Goal: Navigation & Orientation: Find specific page/section

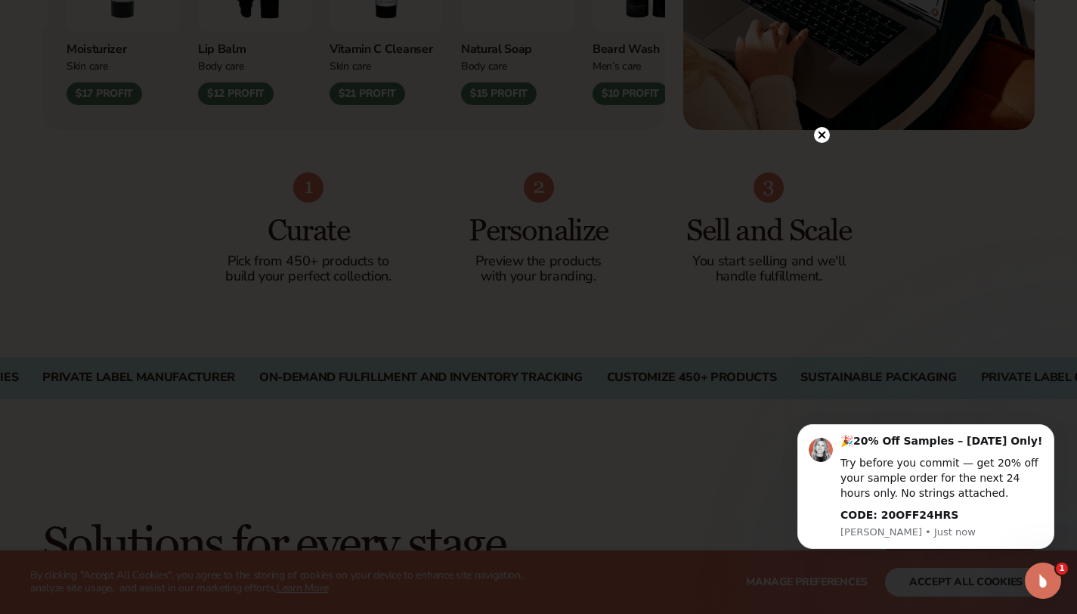
scroll to position [982, 0]
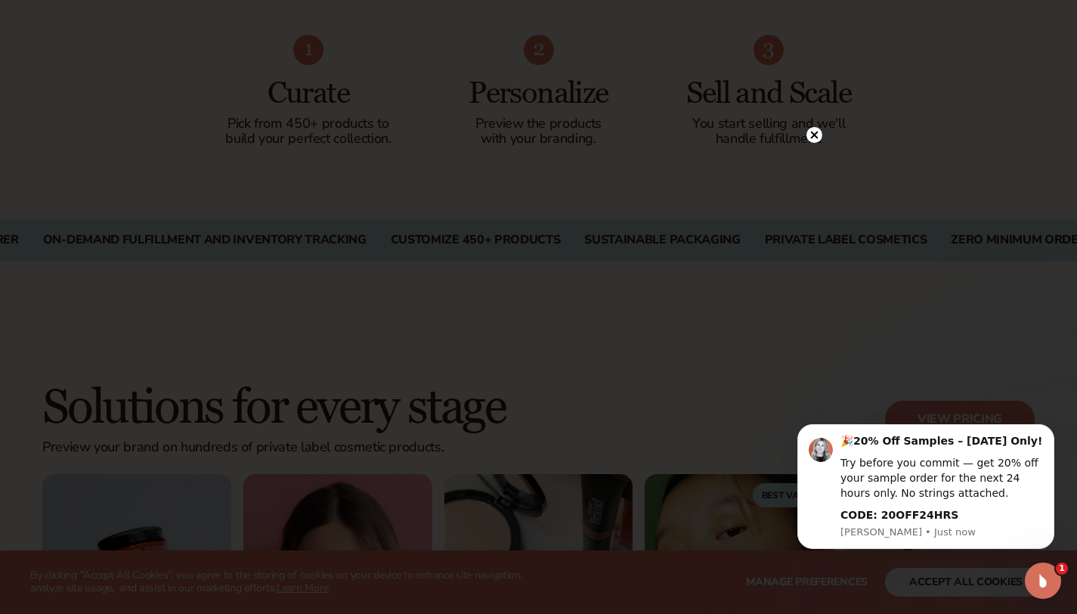
click at [815, 139] on circle at bounding box center [814, 135] width 16 height 16
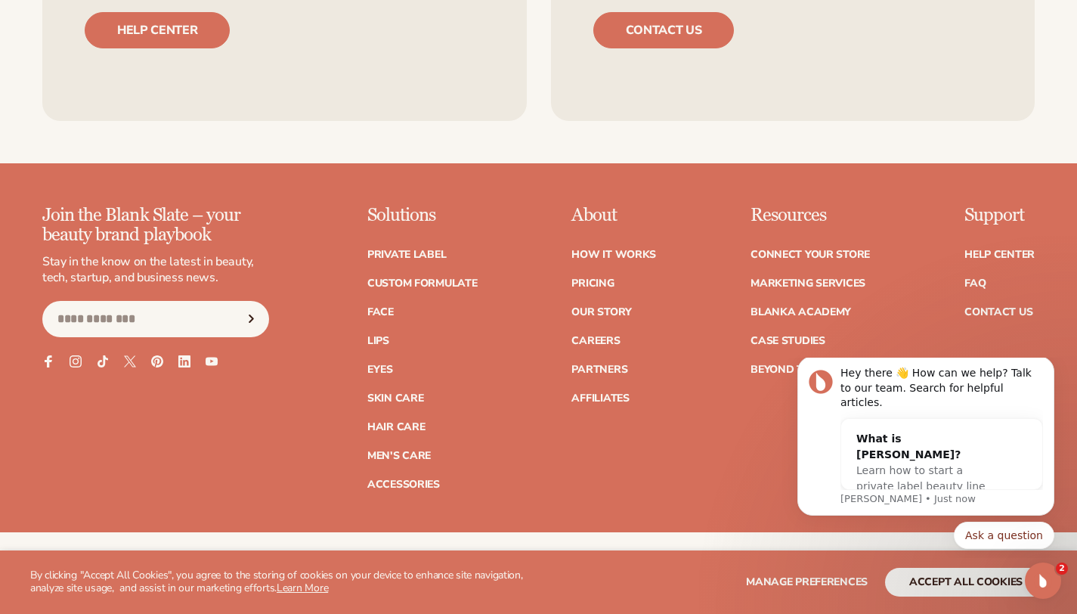
scroll to position [6005, 0]
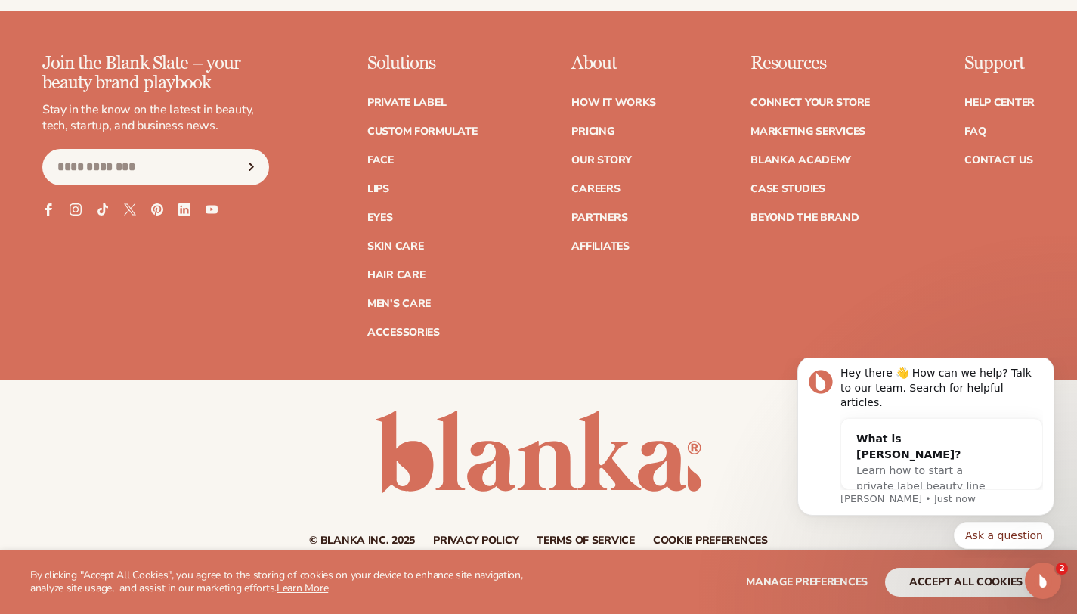
click at [1022, 155] on link "Contact Us" at bounding box center [998, 160] width 68 height 11
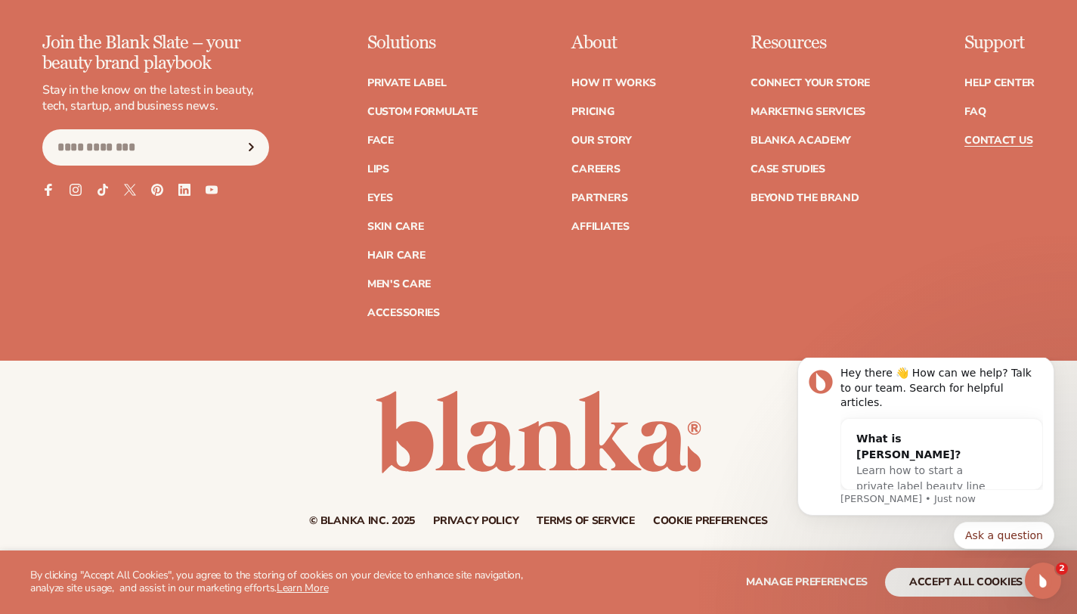
scroll to position [1385, 0]
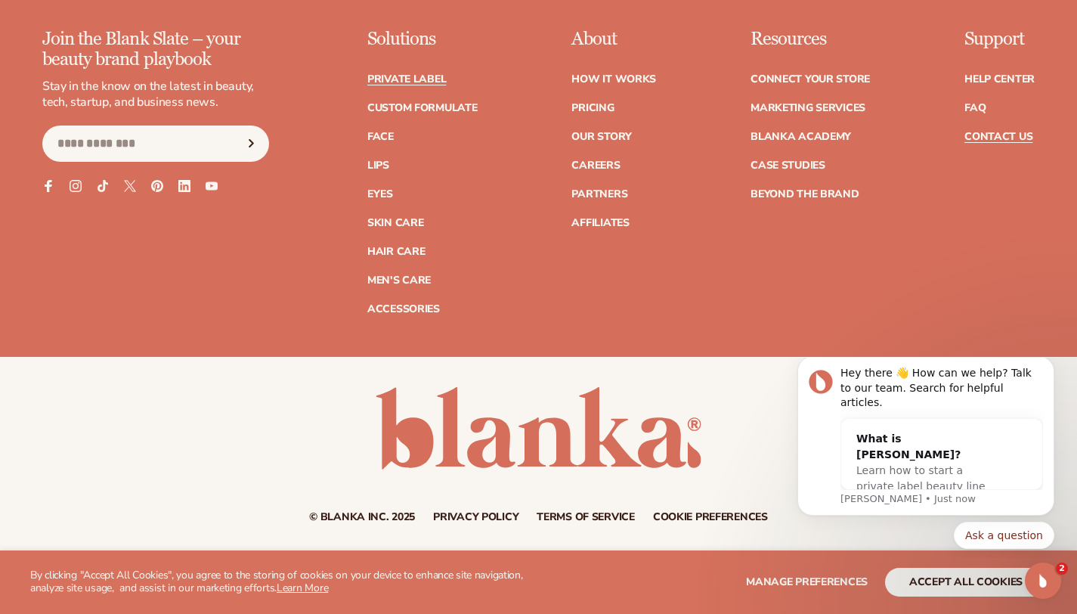
click at [419, 79] on link "Private label" at bounding box center [406, 79] width 79 height 11
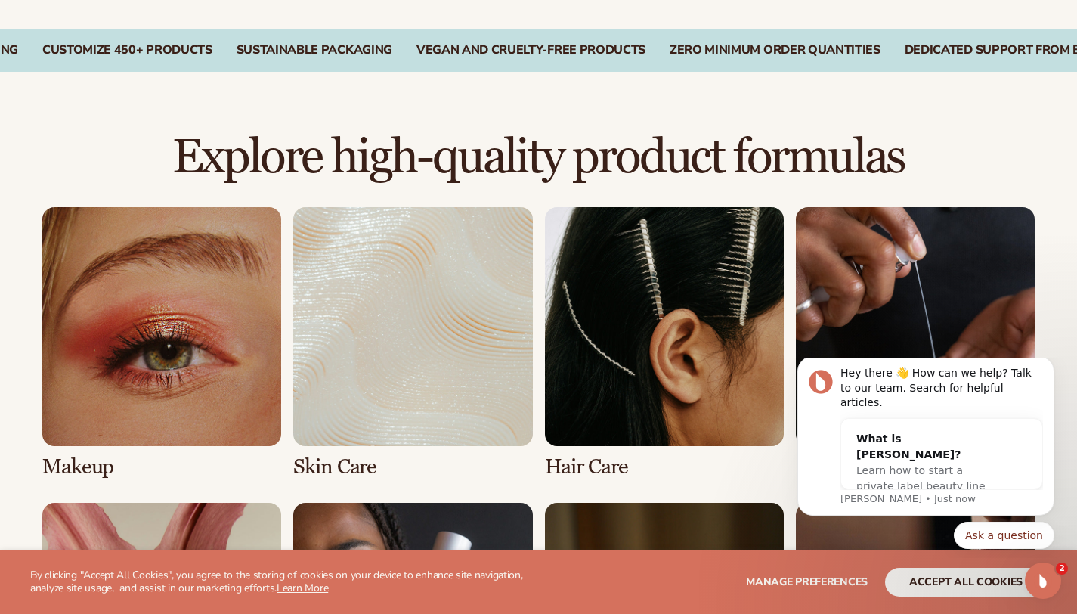
scroll to position [1050, 0]
